Goal: Information Seeking & Learning: Learn about a topic

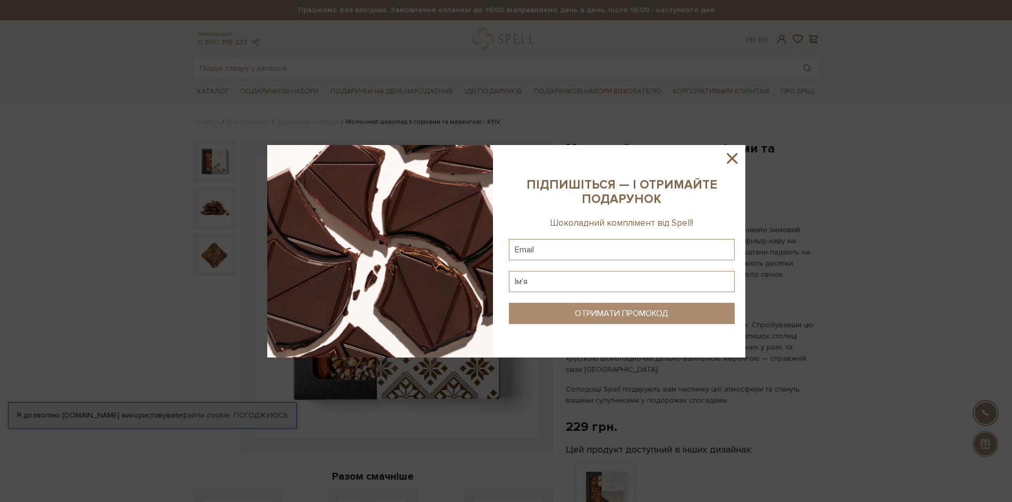
click at [732, 156] on icon at bounding box center [732, 158] width 18 height 18
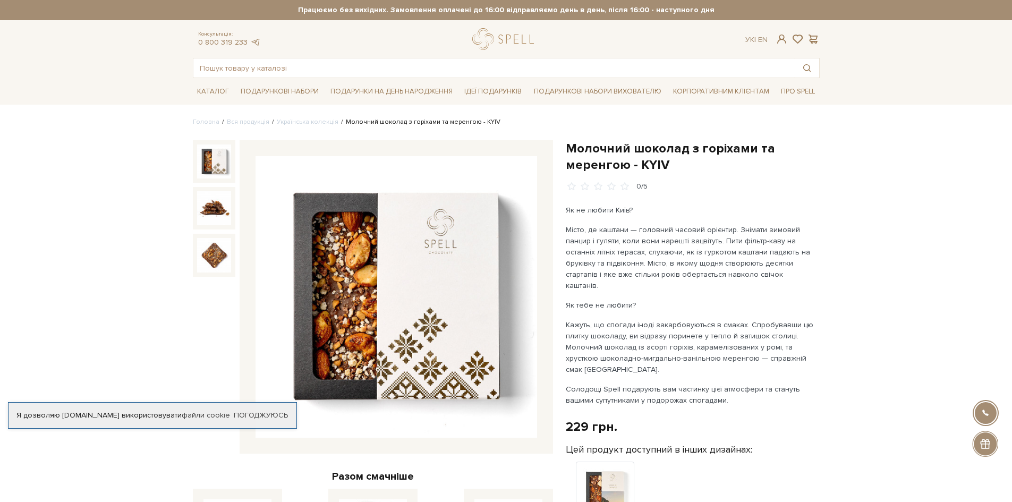
click at [217, 165] on img at bounding box center [214, 161] width 34 height 34
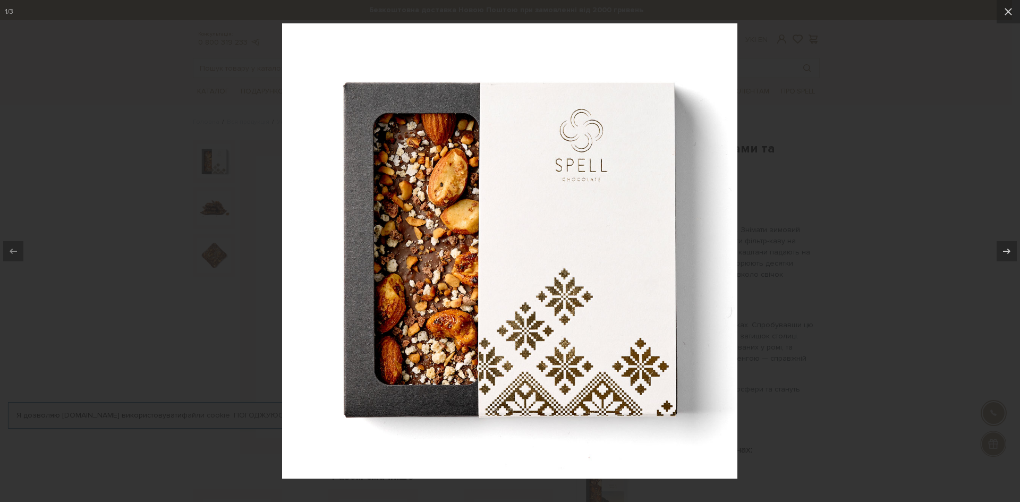
click at [916, 199] on div at bounding box center [510, 251] width 1020 height 502
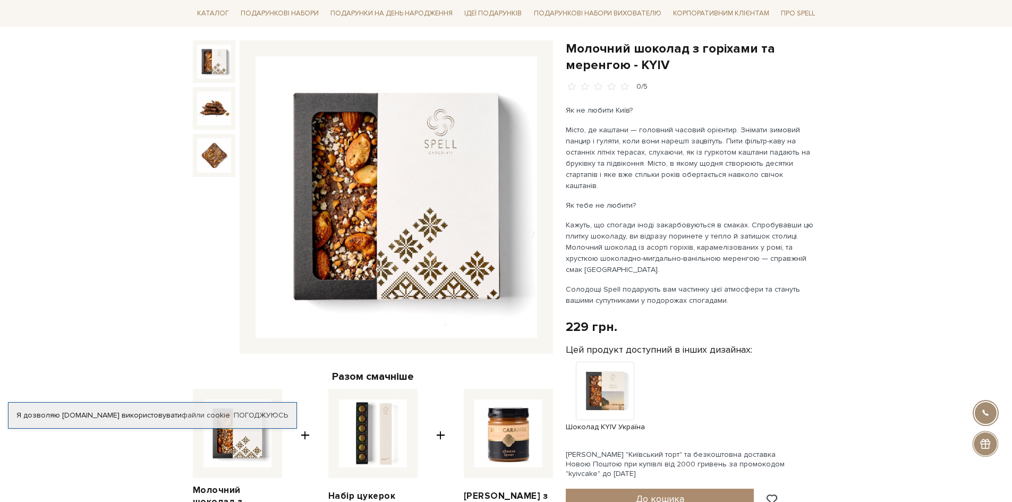
scroll to position [53, 0]
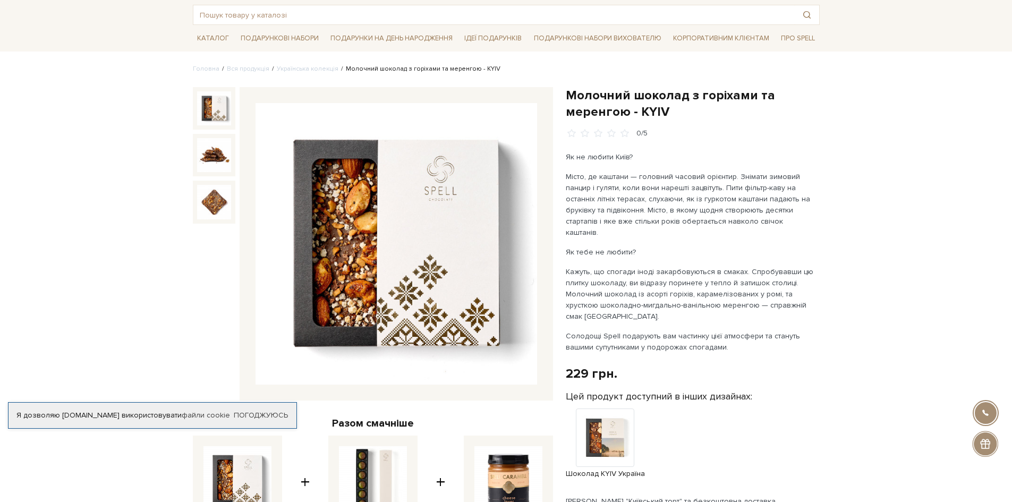
click at [403, 223] on img at bounding box center [396, 244] width 282 height 282
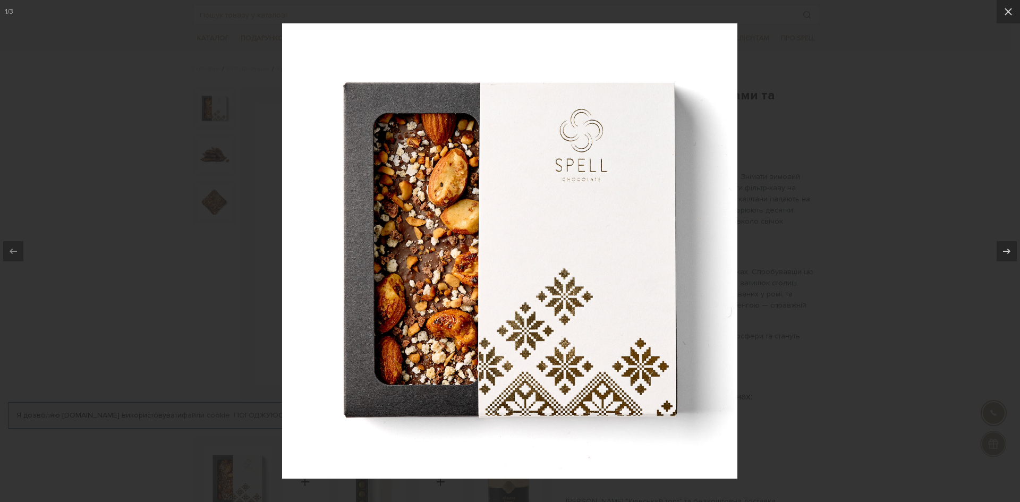
click at [811, 150] on div at bounding box center [510, 251] width 1020 height 502
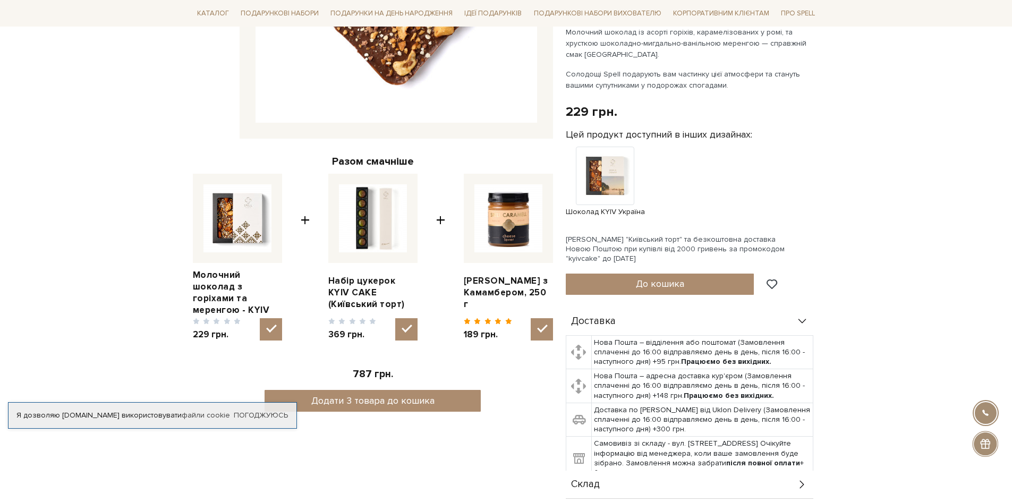
scroll to position [372, 0]
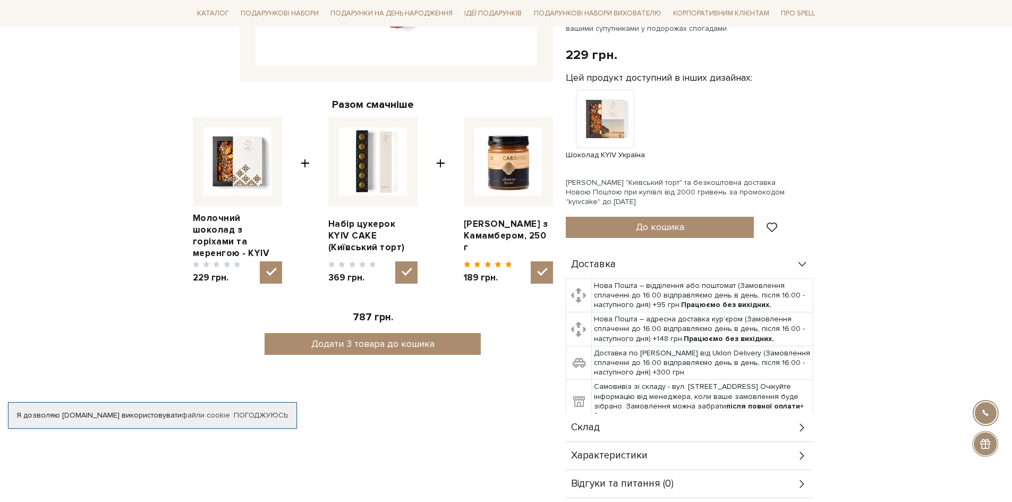
click at [599, 423] on span "Склад" at bounding box center [585, 428] width 29 height 10
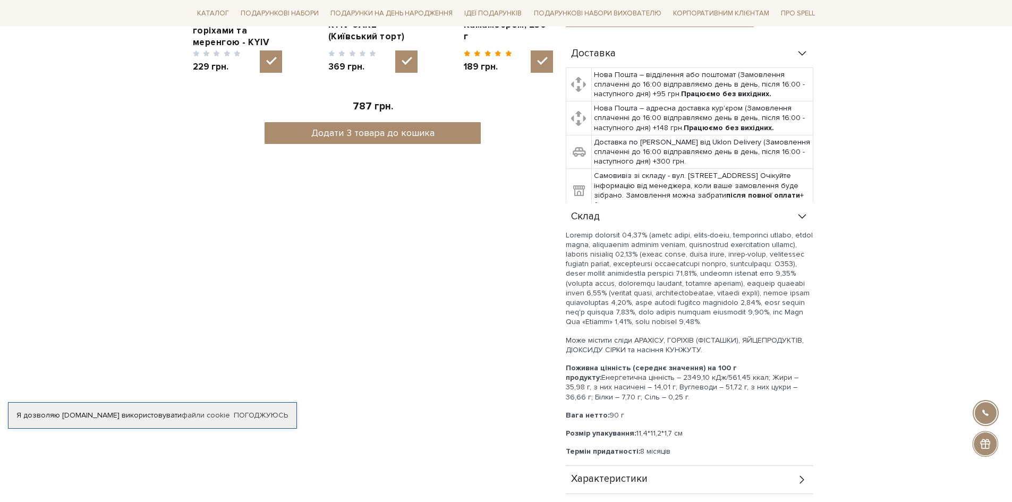
scroll to position [584, 0]
click at [602, 478] on span "Характеристики" at bounding box center [609, 478] width 76 height 10
